Goal: Navigation & Orientation: Find specific page/section

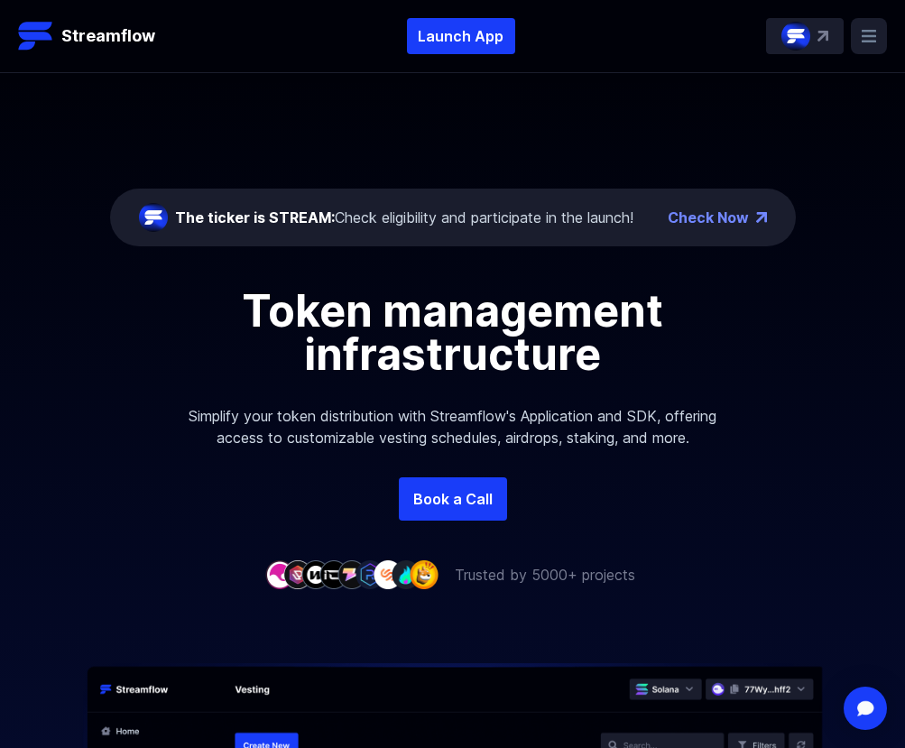
click at [815, 23] on div "STREAM" at bounding box center [805, 36] width 78 height 36
click at [867, 27] on rect at bounding box center [869, 36] width 36 height 36
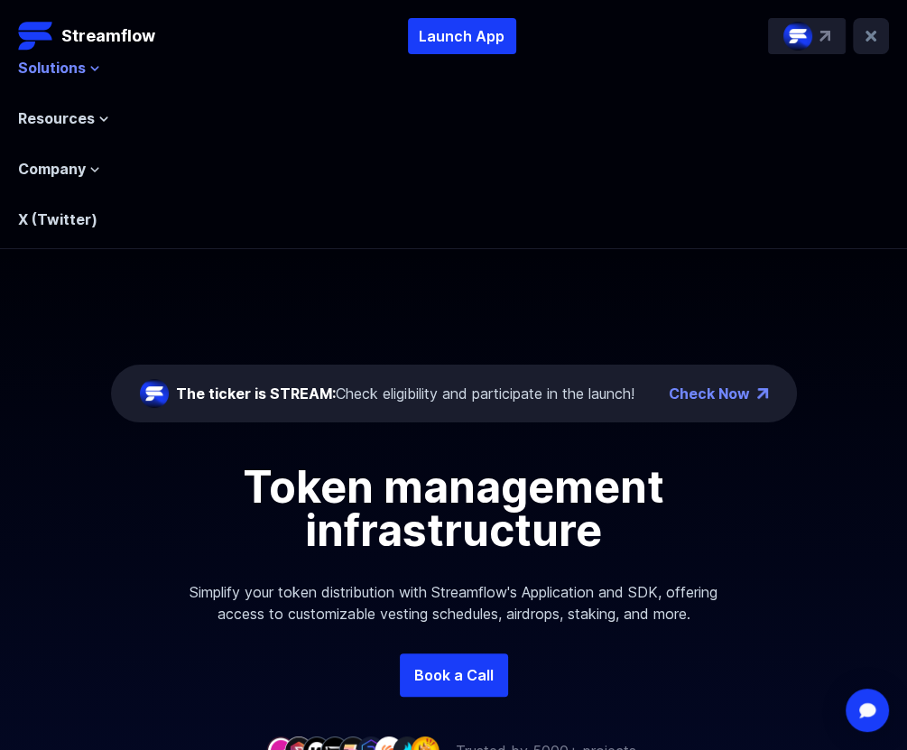
click at [61, 69] on span "Solutions" at bounding box center [52, 68] width 68 height 22
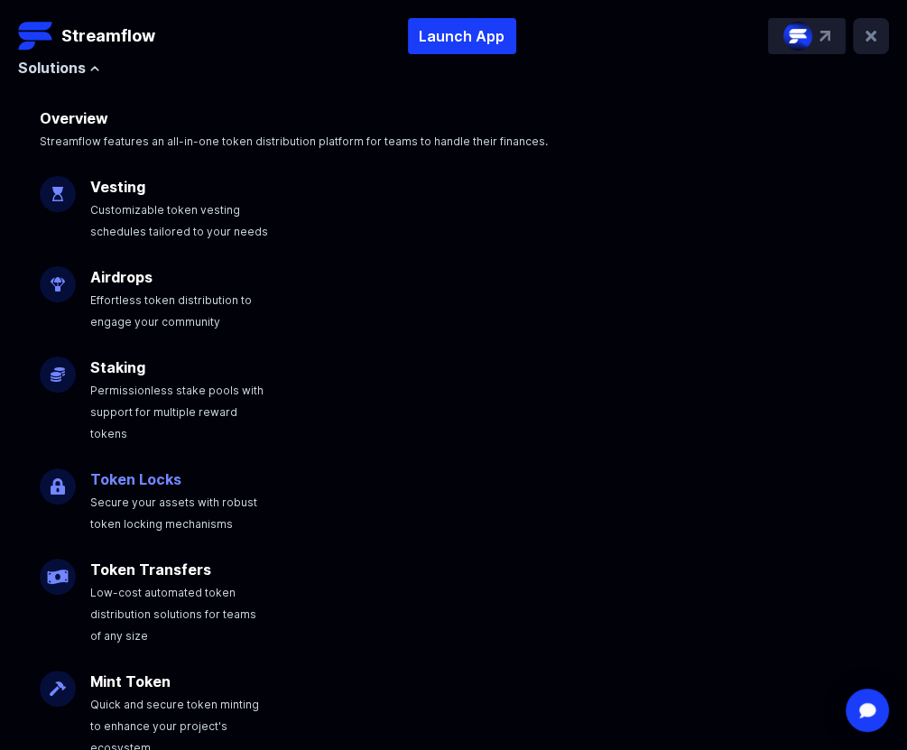
click at [155, 470] on link "Token Locks" at bounding box center [135, 479] width 91 height 18
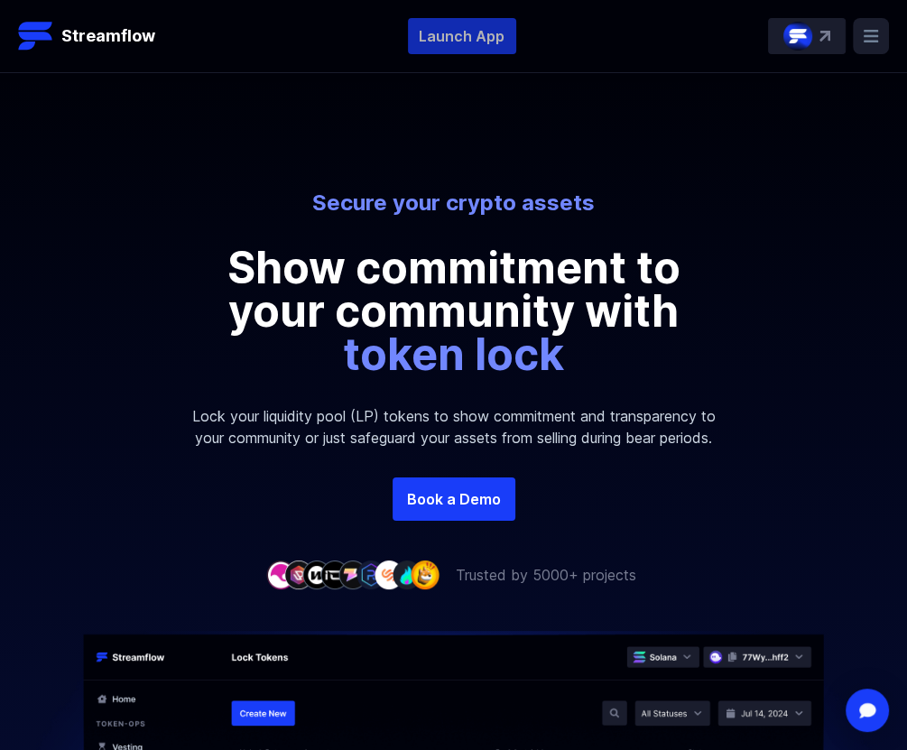
click at [464, 39] on p "Launch App" at bounding box center [462, 36] width 108 height 36
